Goal: Find specific page/section: Find specific page/section

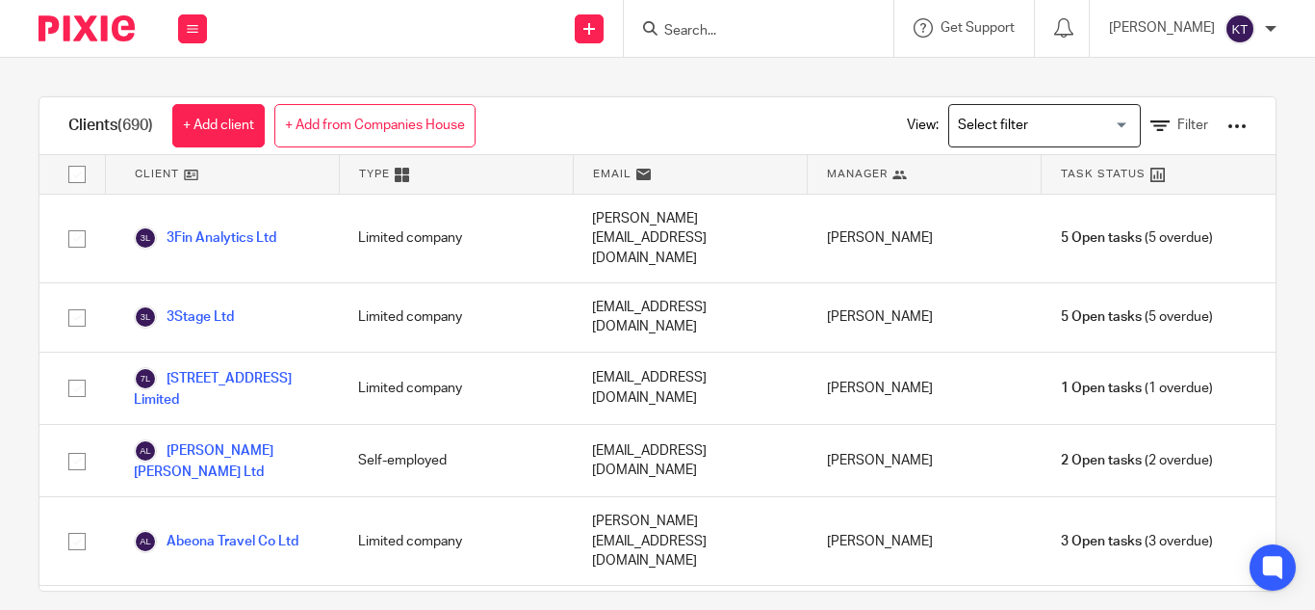
click at [702, 28] on input "Search" at bounding box center [749, 31] width 173 height 17
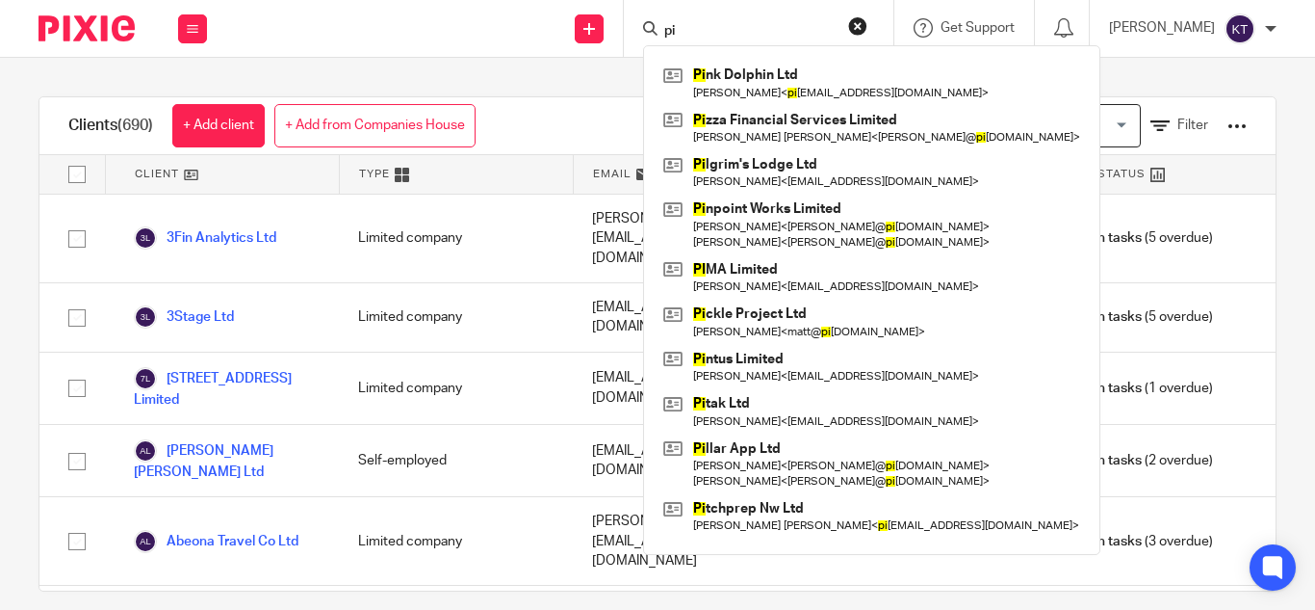
type input "p"
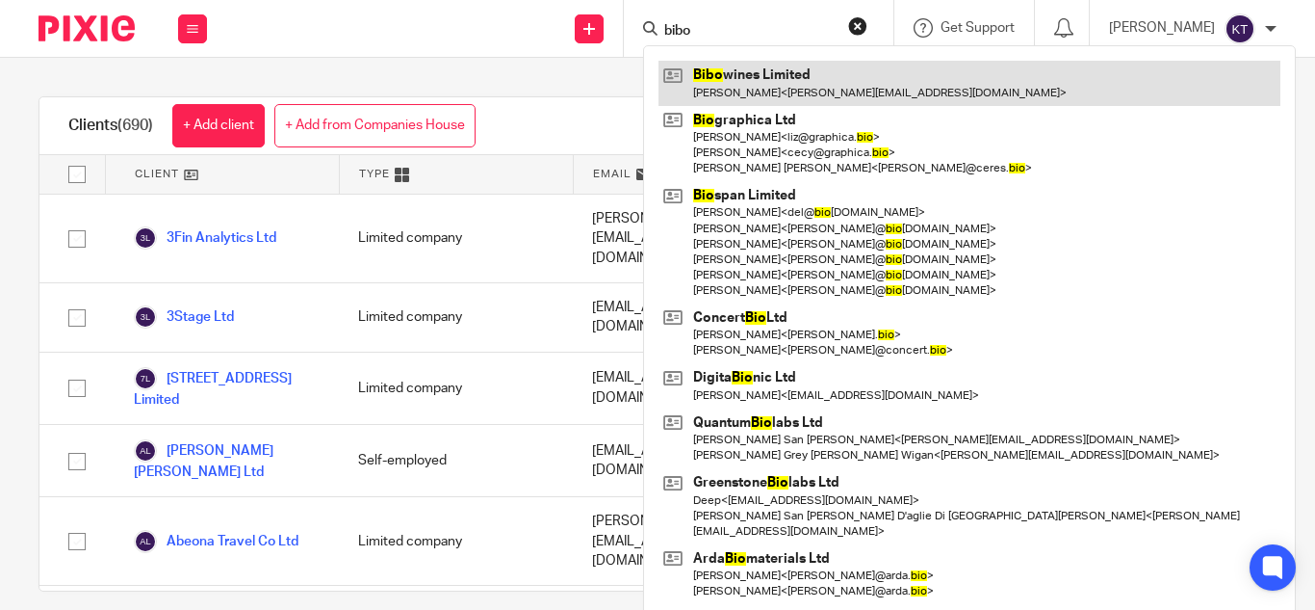
type input "bibo"
click at [756, 74] on link at bounding box center [970, 83] width 622 height 44
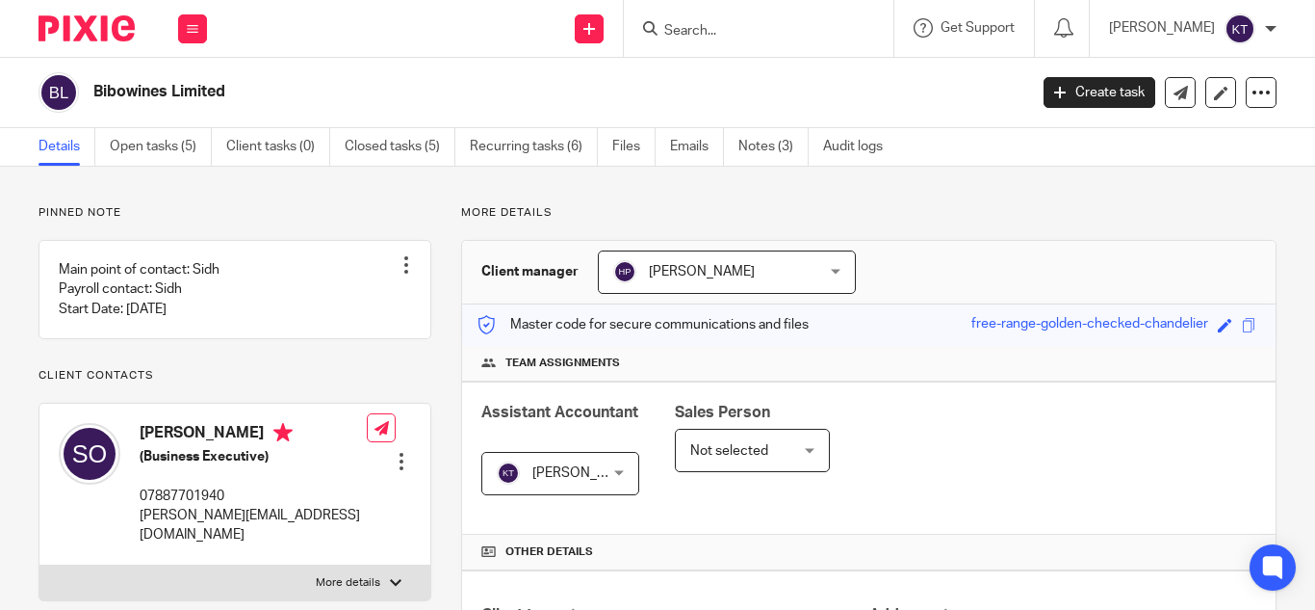
scroll to position [363, 0]
